Goal: Task Accomplishment & Management: Manage account settings

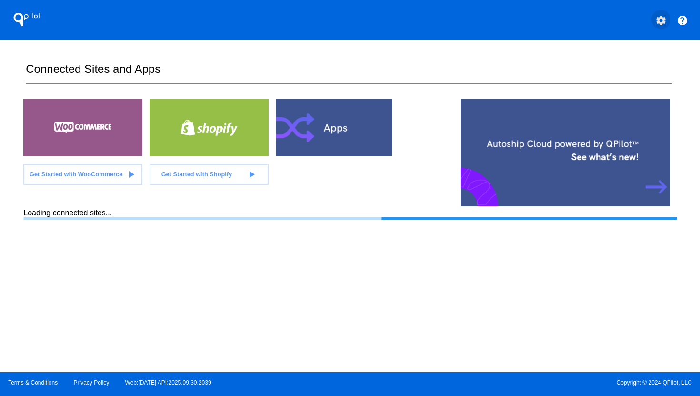
click at [659, 21] on mat-icon "settings" at bounding box center [661, 20] width 11 height 11
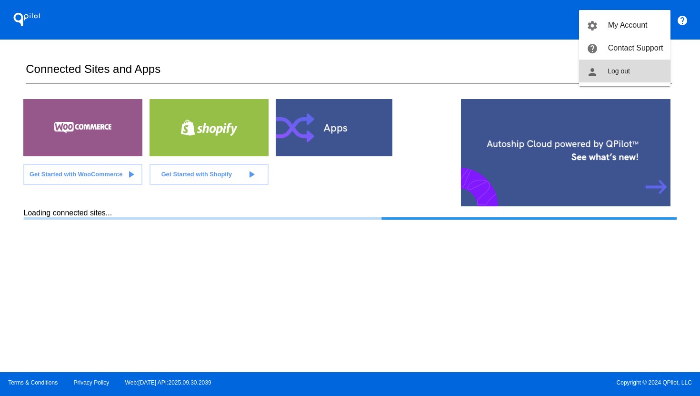
click at [642, 69] on button "person Log out" at bounding box center [624, 71] width 91 height 23
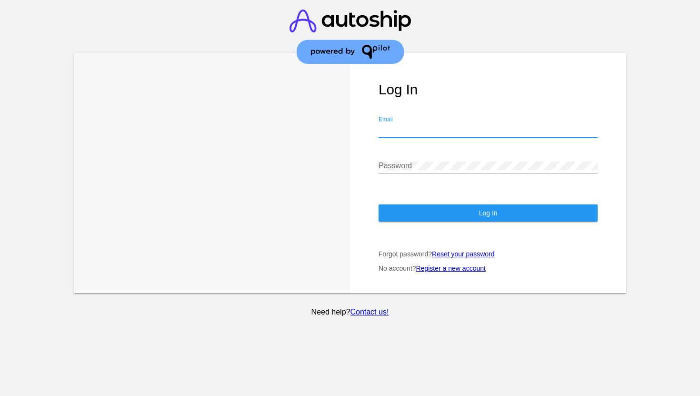
click at [445, 126] on input "Email" at bounding box center [488, 130] width 219 height 9
type input "[EMAIL_ADDRESS][DOMAIN_NAME]"
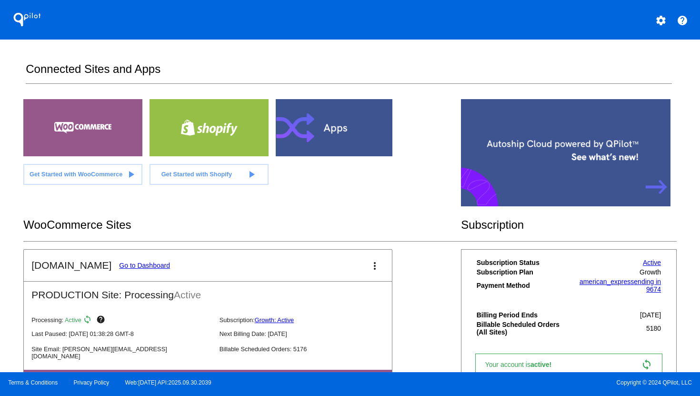
click at [132, 264] on link "Go to Dashboard" at bounding box center [144, 266] width 51 height 8
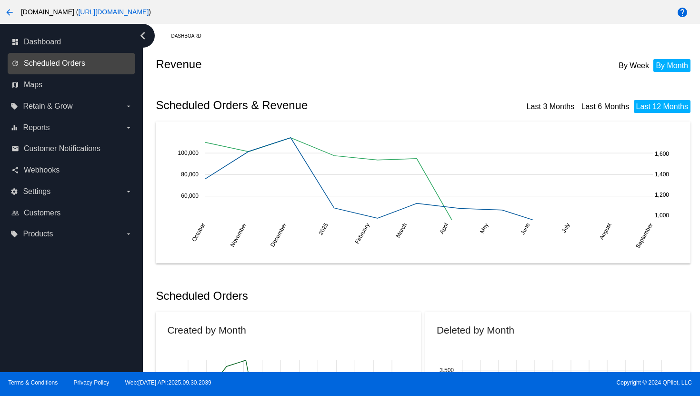
click at [67, 64] on span "Scheduled Orders" at bounding box center [54, 63] width 61 height 9
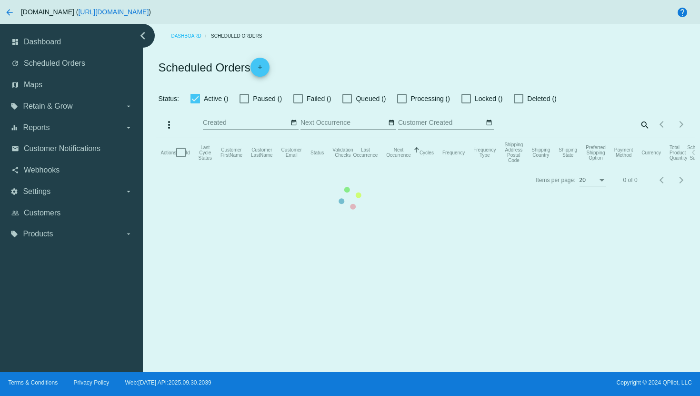
checkbox input "true"
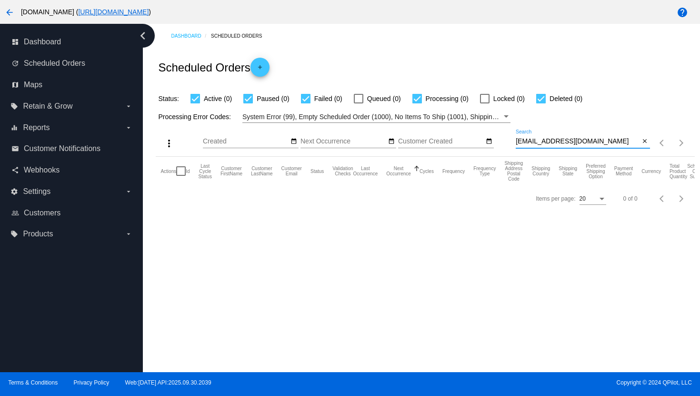
click at [560, 142] on input "[EMAIL_ADDRESS][DOMAIN_NAME]" at bounding box center [578, 142] width 124 height 8
paste input "[EMAIL_ADDRESS]"
type input "[EMAIL_ADDRESS][DOMAIN_NAME]"
